Goal: Task Accomplishment & Management: Manage account settings

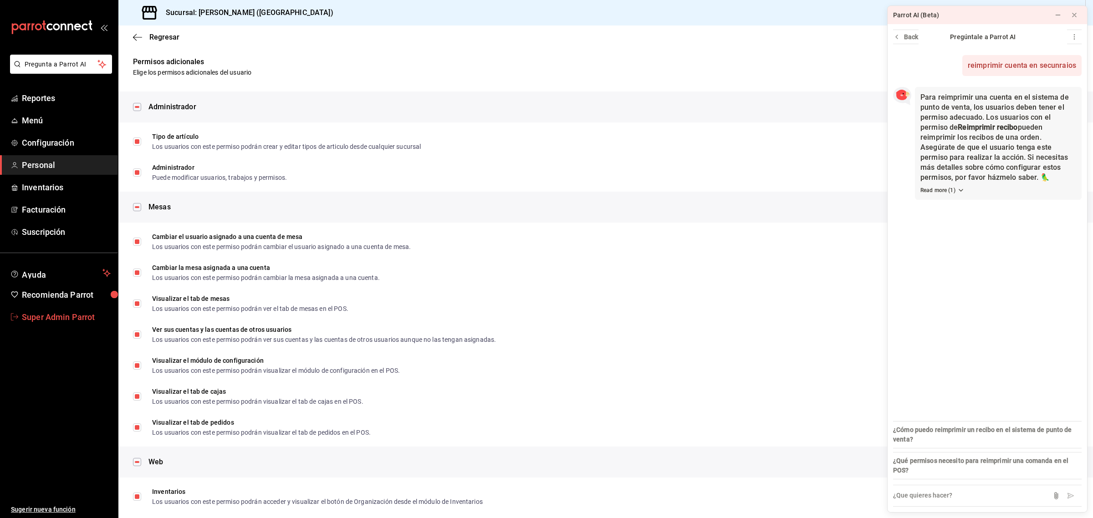
click at [22, 311] on span "Super Admin Parrot" at bounding box center [66, 317] width 89 height 12
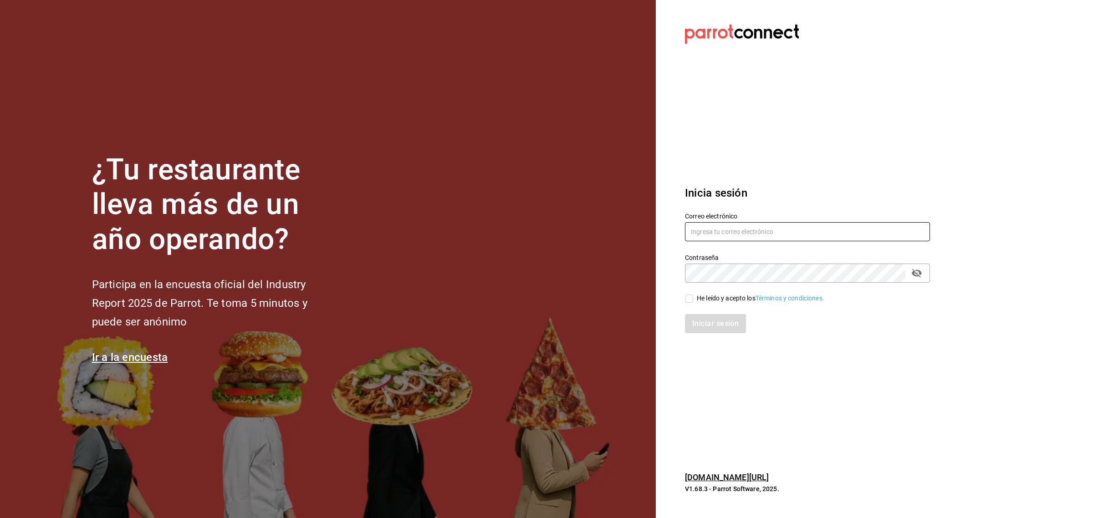
click at [727, 231] on input "text" at bounding box center [807, 231] width 245 height 19
click at [693, 229] on input "text" at bounding box center [807, 231] width 245 height 19
paste input "[EMAIL_ADDRESS][DOMAIN_NAME]"
type input "[EMAIL_ADDRESS][DOMAIN_NAME]"
click at [689, 296] on input "He leído y acepto los Términos y condiciones." at bounding box center [689, 299] width 8 height 8
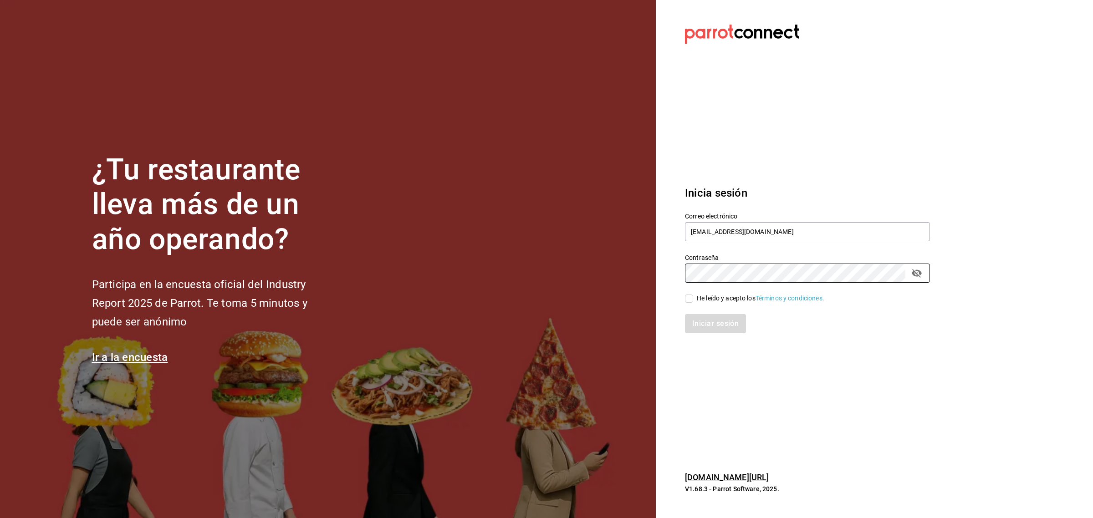
checkbox input "true"
click at [699, 324] on button "Iniciar sesión" at bounding box center [716, 323] width 62 height 19
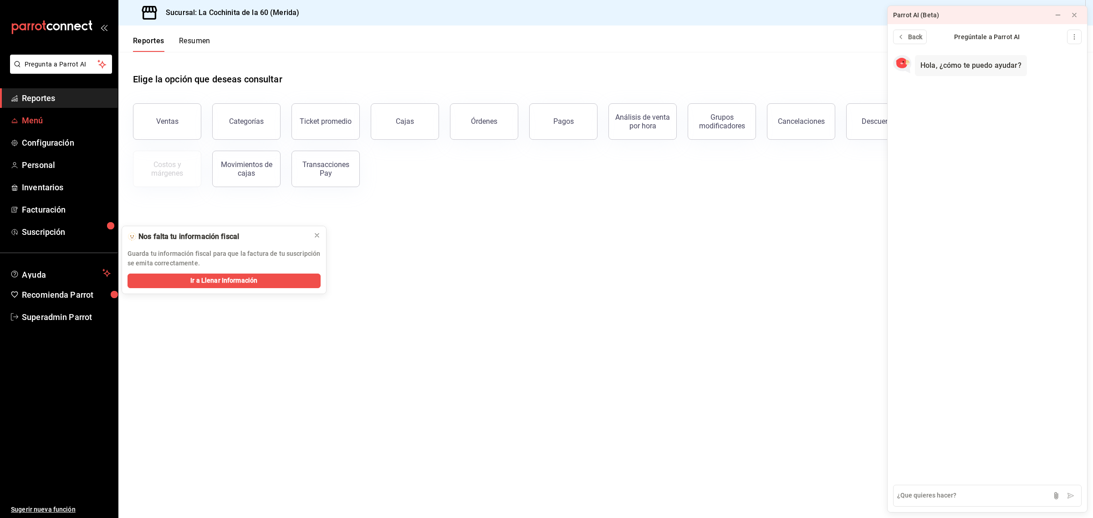
click at [44, 118] on span "Menú" at bounding box center [66, 120] width 89 height 12
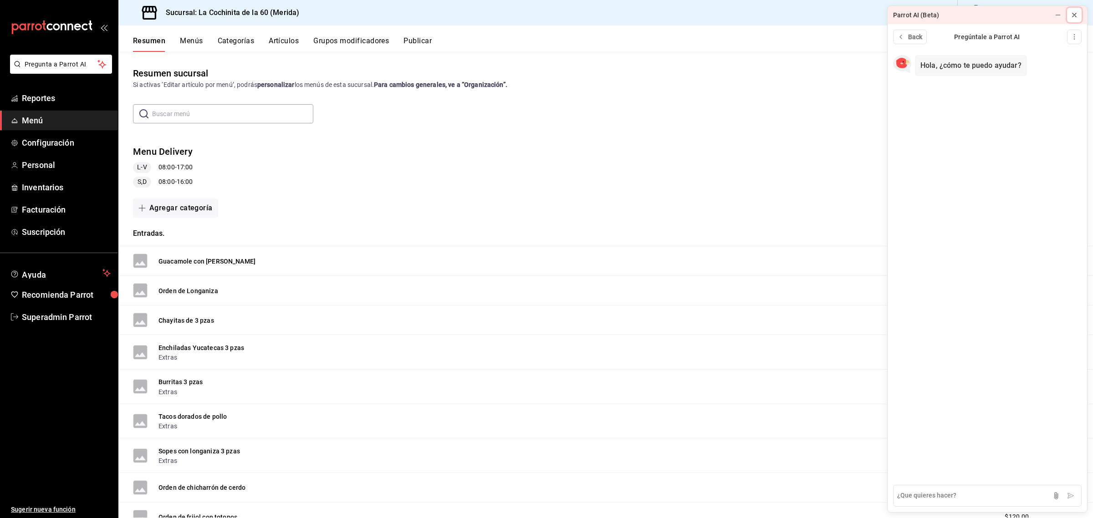
click at [1080, 18] on button at bounding box center [1074, 15] width 15 height 15
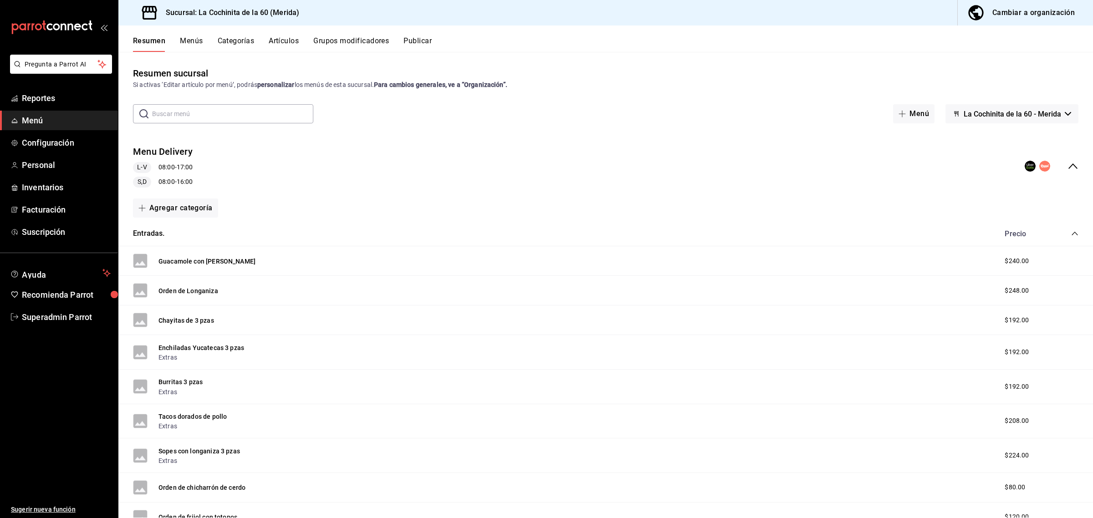
click at [1069, 168] on icon "collapse-menu-row" at bounding box center [1073, 166] width 9 height 5
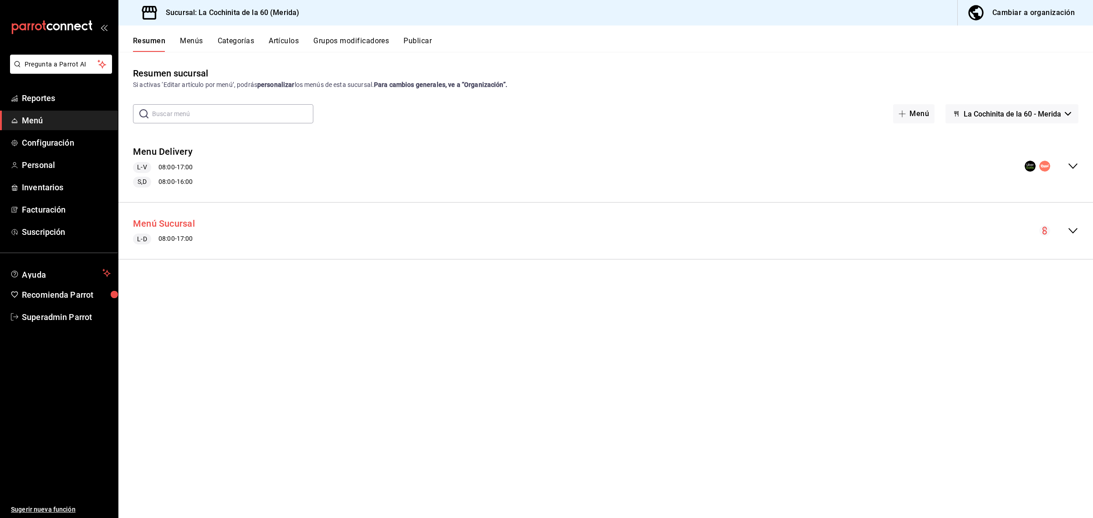
click at [178, 221] on button "Menú Sucursal" at bounding box center [164, 223] width 62 height 13
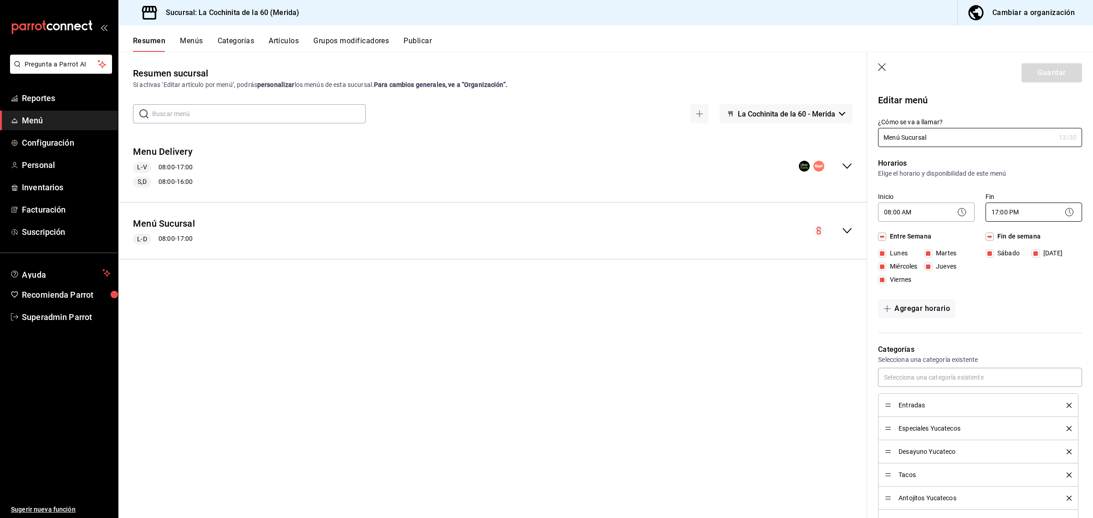
click at [1031, 214] on body "Pregunta a Parrot AI Reportes Menú Configuración Personal Inventarios Facturaci…" at bounding box center [546, 259] width 1093 height 518
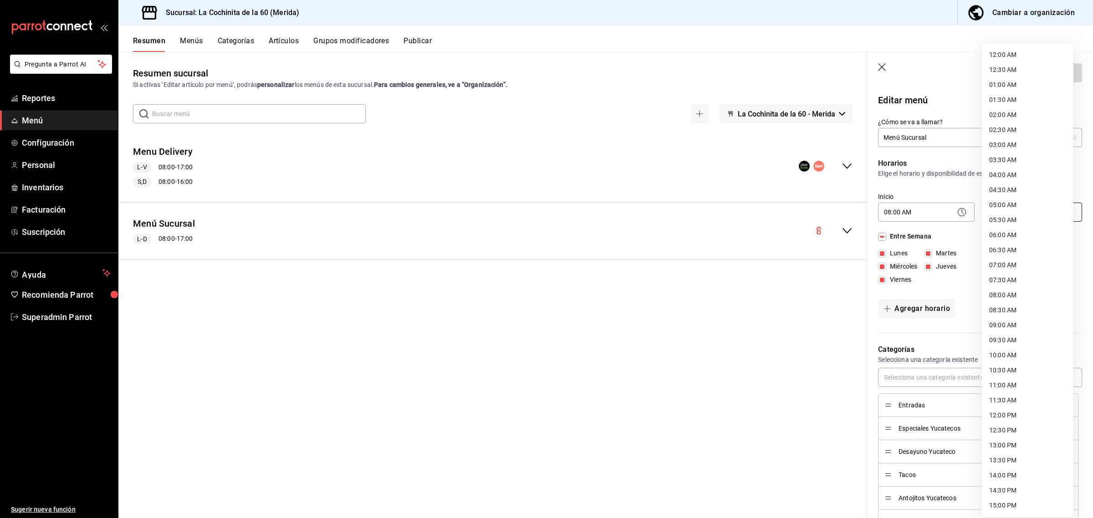
scroll to position [270, 0]
click at [1012, 322] on li "18:00 PM" at bounding box center [1027, 326] width 91 height 15
type input "18:00"
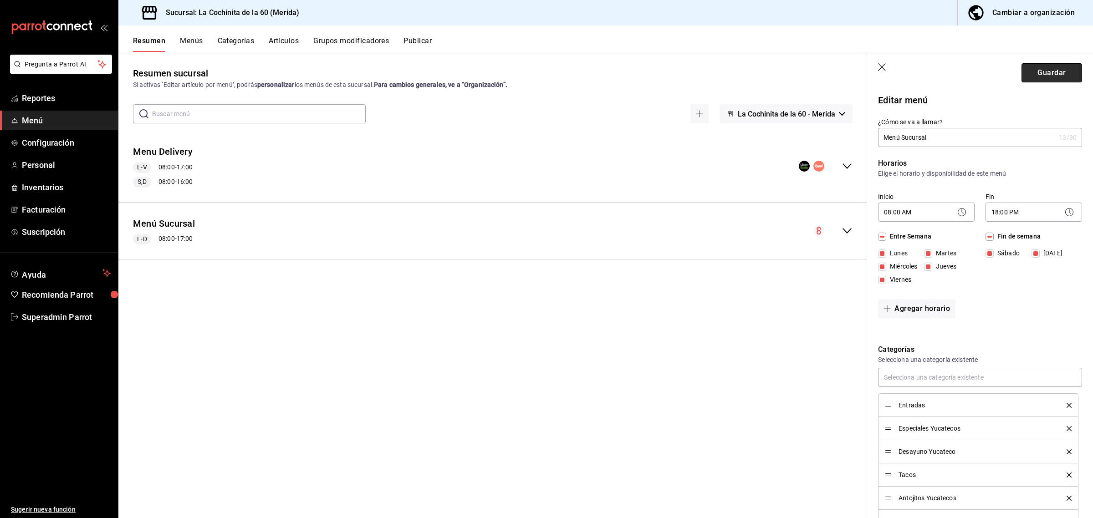
click at [1034, 75] on button "Guardar" at bounding box center [1052, 72] width 61 height 19
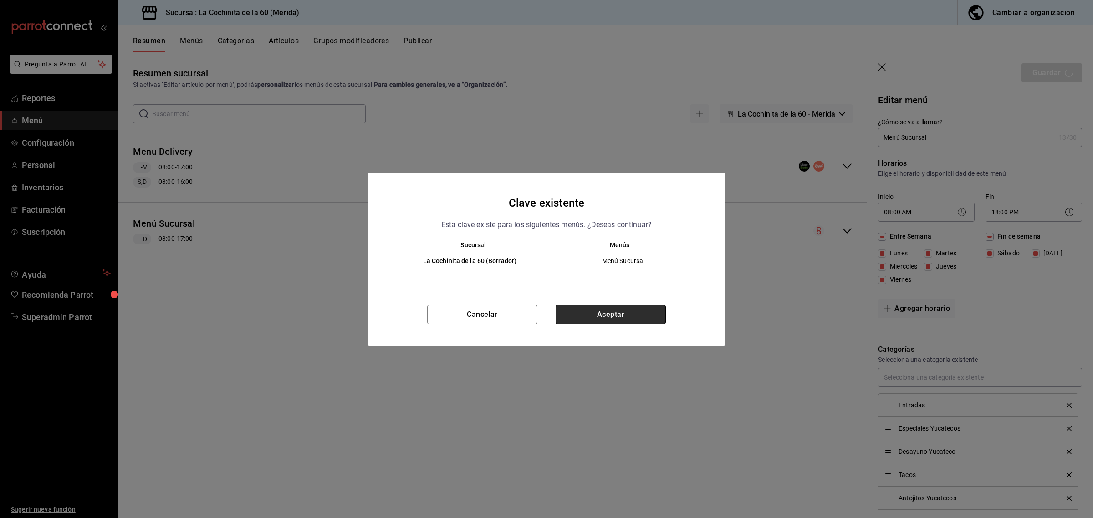
click at [632, 308] on button "Aceptar" at bounding box center [611, 314] width 110 height 19
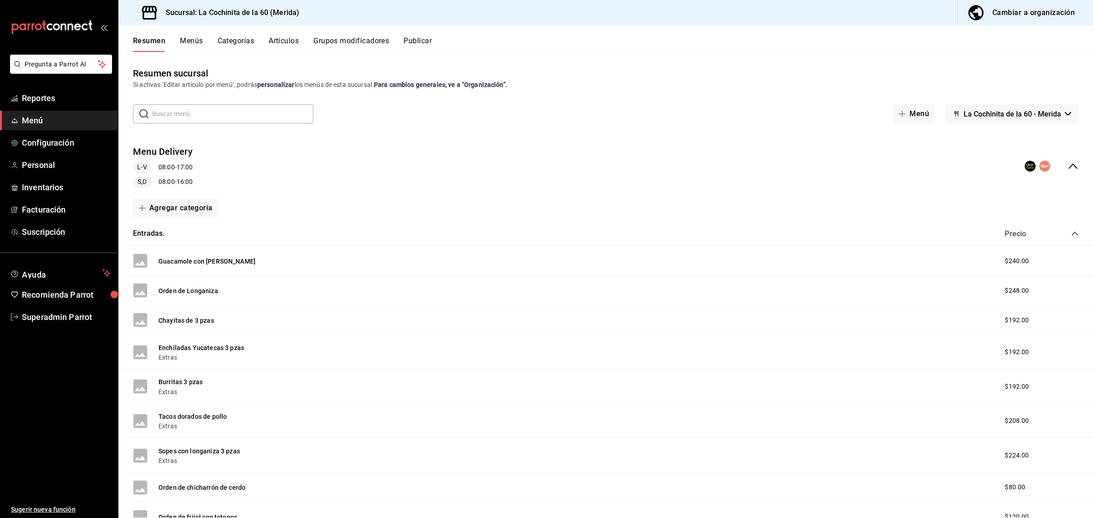
click at [1008, 12] on div "Cambiar a organización" at bounding box center [1034, 12] width 82 height 13
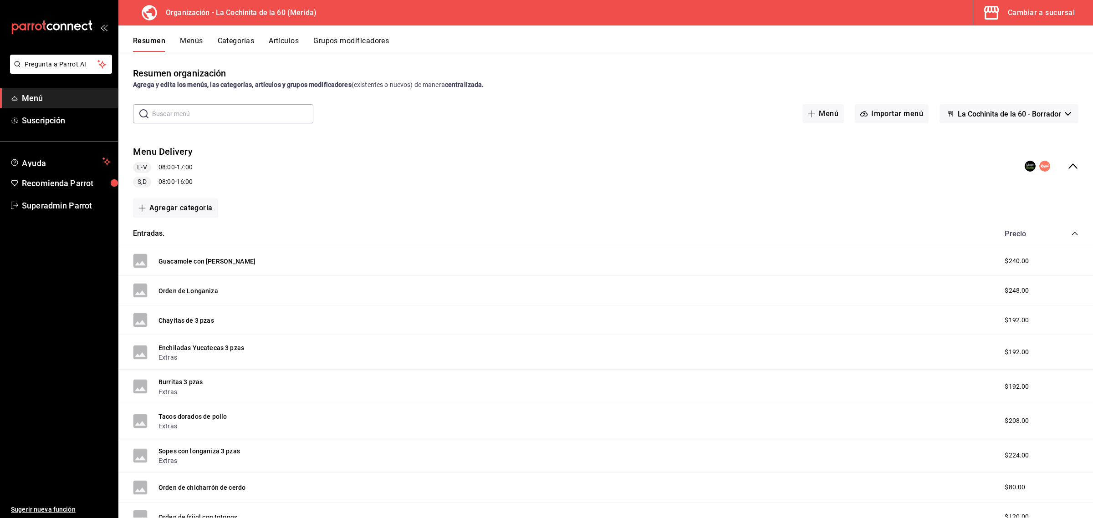
click at [1068, 162] on icon "collapse-menu-row" at bounding box center [1073, 166] width 11 height 11
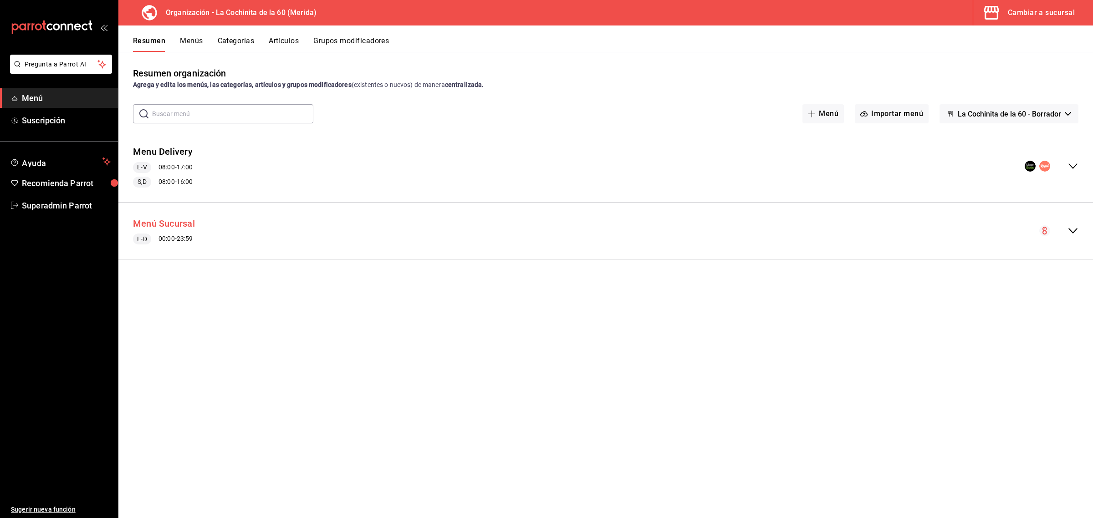
click at [183, 222] on button "Menú Sucursal" at bounding box center [164, 223] width 62 height 13
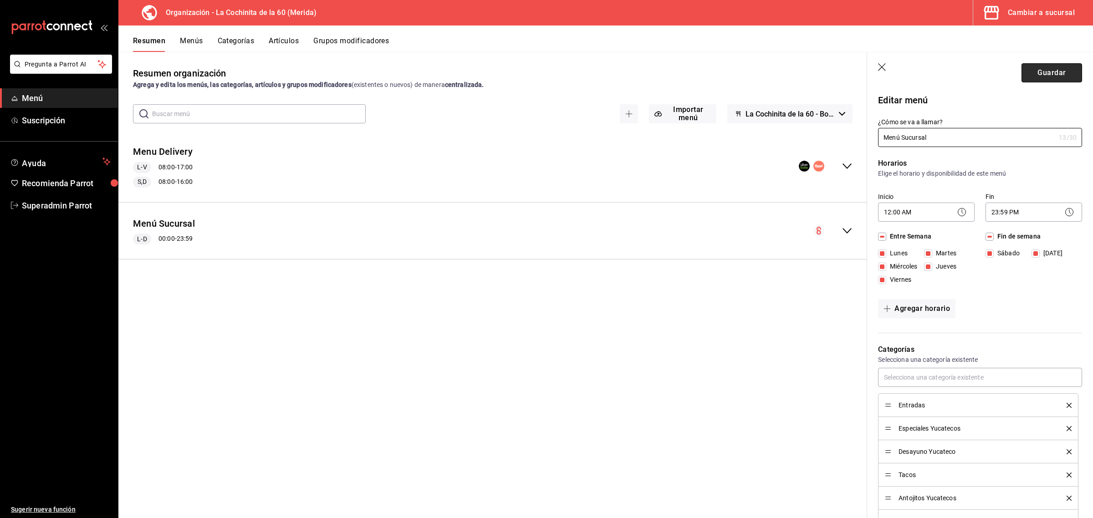
click at [1029, 77] on button "Guardar" at bounding box center [1052, 72] width 61 height 19
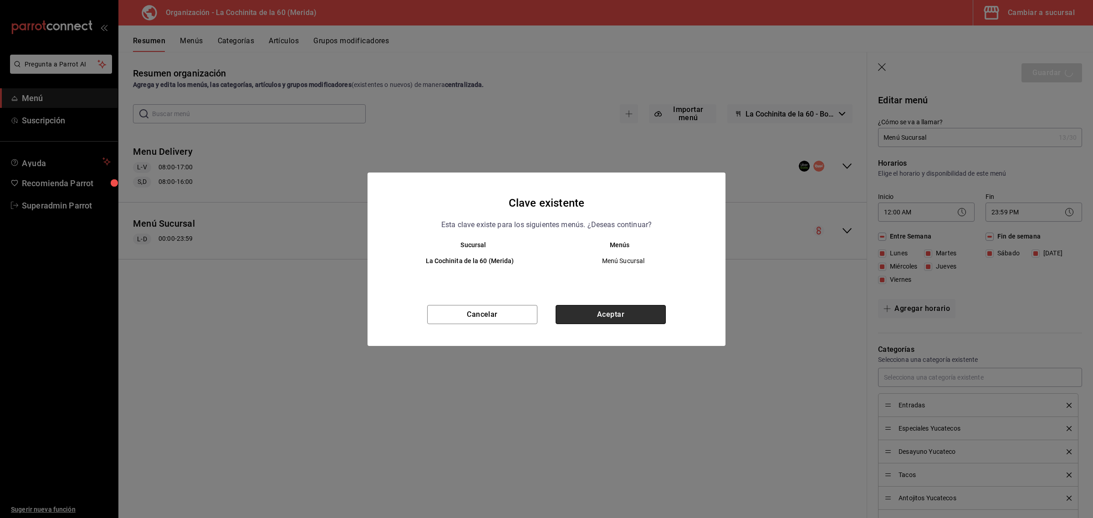
click at [619, 315] on button "Aceptar" at bounding box center [611, 314] width 110 height 19
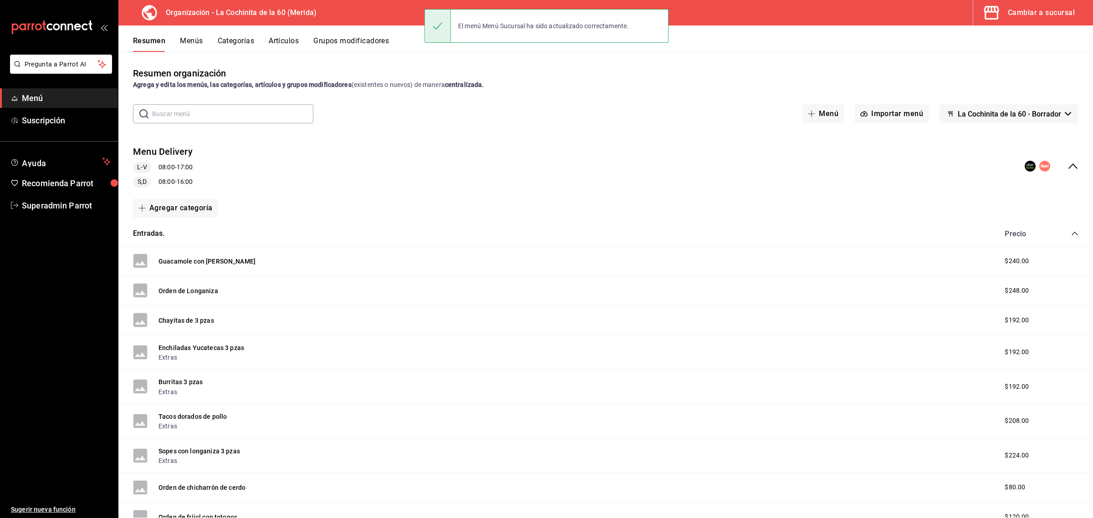
click at [1024, 8] on div "Cambiar a sucursal" at bounding box center [1041, 12] width 67 height 13
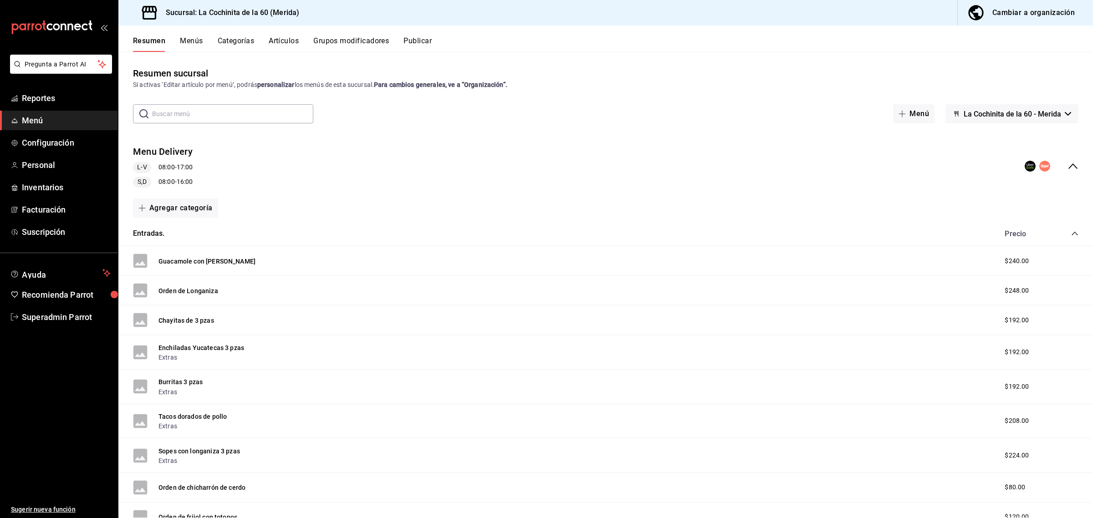
click at [1068, 167] on icon "collapse-menu-row" at bounding box center [1073, 166] width 11 height 11
